Goal: Task Accomplishment & Management: Complete application form

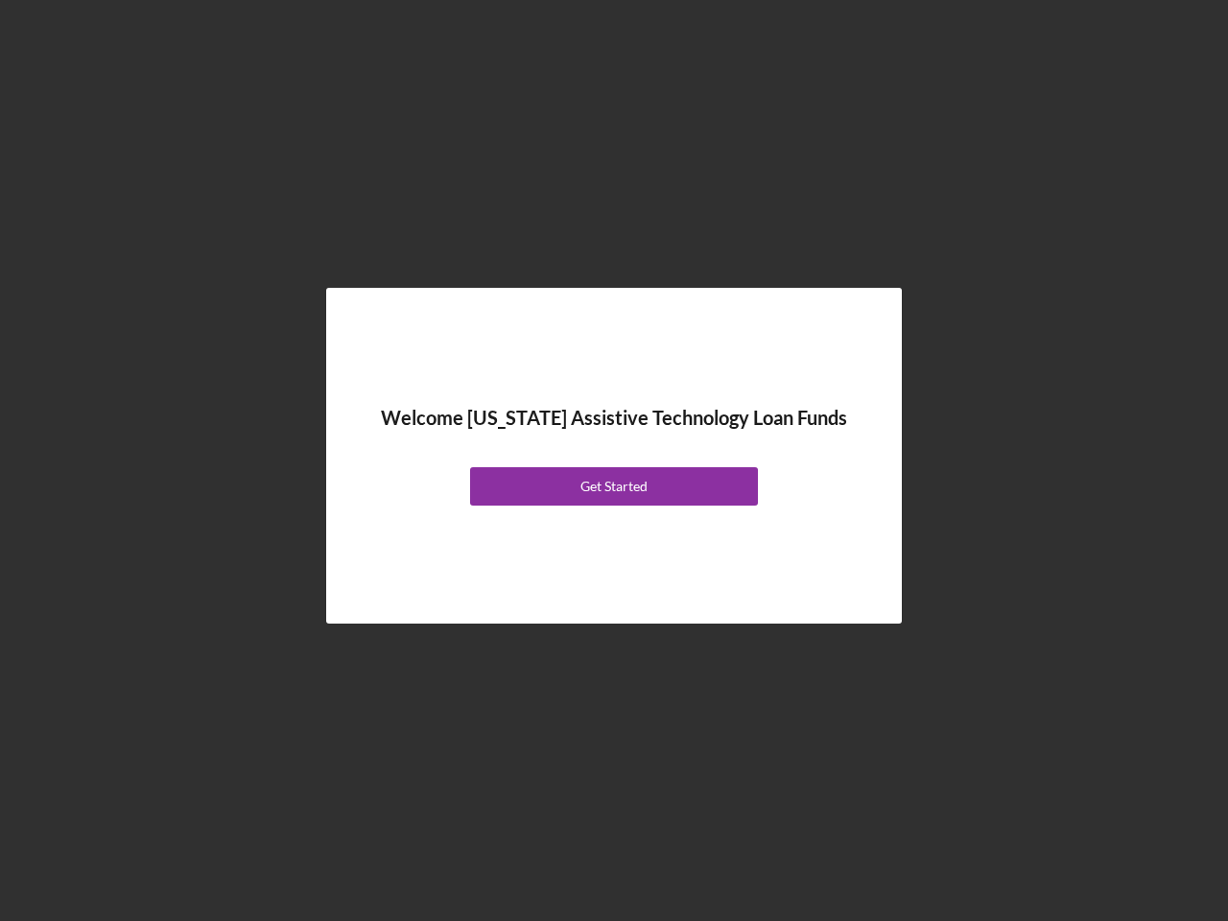
click at [614, 460] on div "Welcome [US_STATE] Assistive Technology Loan Funds Get Started" at bounding box center [614, 456] width 480 height 240
click at [614, 486] on div "Get Started" at bounding box center [613, 486] width 67 height 38
